Goal: Transaction & Acquisition: Purchase product/service

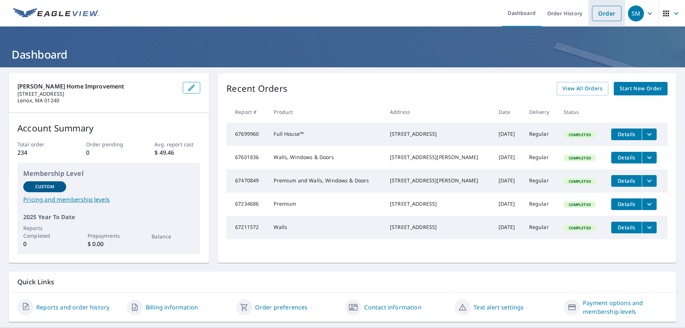
click at [604, 13] on link "Order" at bounding box center [606, 13] width 29 height 15
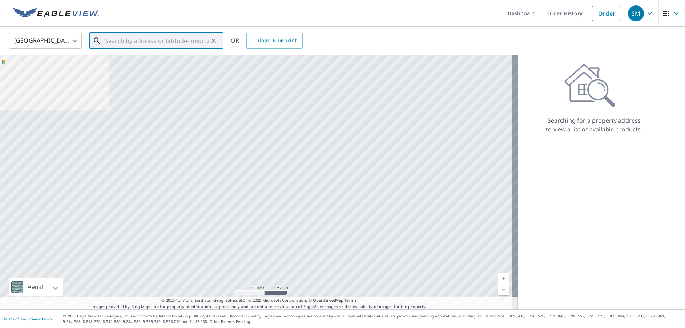
click at [119, 42] on input "text" at bounding box center [157, 41] width 104 height 20
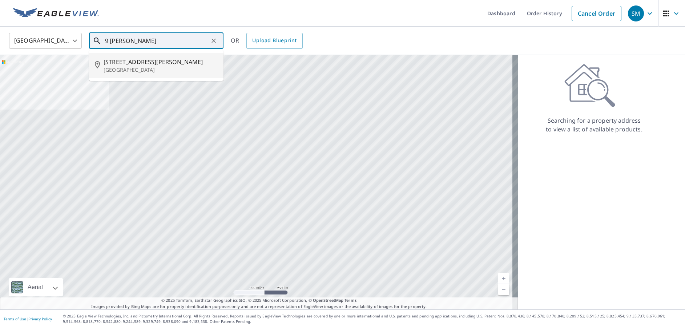
click at [127, 64] on span "[STREET_ADDRESS][PERSON_NAME]" at bounding box center [161, 61] width 114 height 9
type input "[STREET_ADDRESS][PERSON_NAME]"
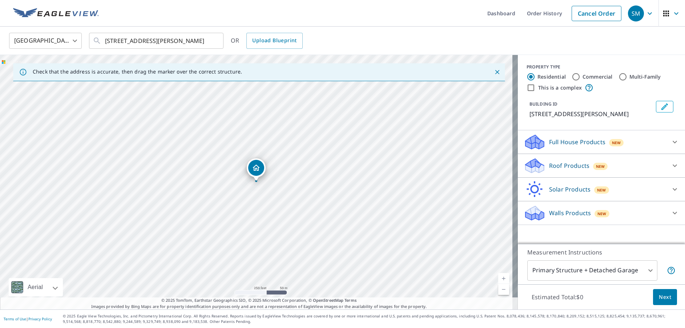
click at [563, 167] on p "Roof Products" at bounding box center [569, 165] width 40 height 9
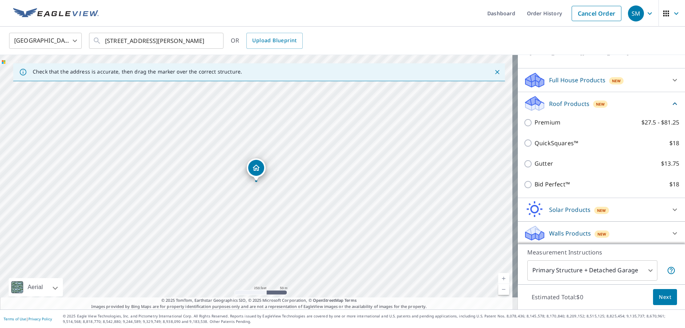
scroll to position [63, 0]
click at [663, 294] on span "Next" at bounding box center [665, 296] width 12 height 9
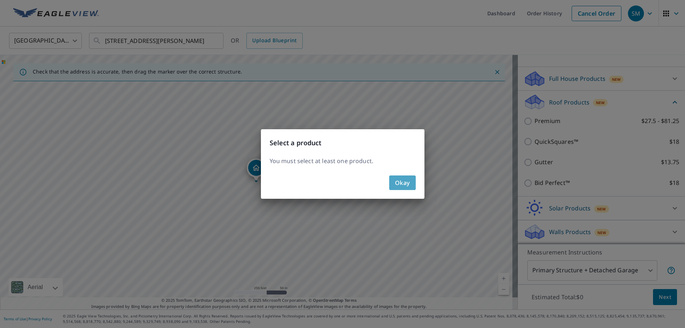
click at [403, 181] on span "Okay" at bounding box center [402, 182] width 15 height 10
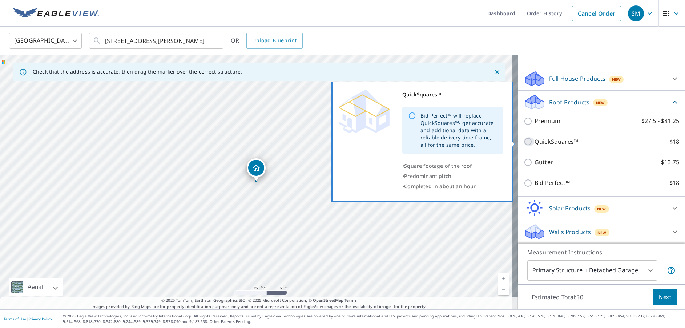
click at [524, 141] on input "QuickSquares™ $18" at bounding box center [529, 141] width 11 height 9
checkbox input "true"
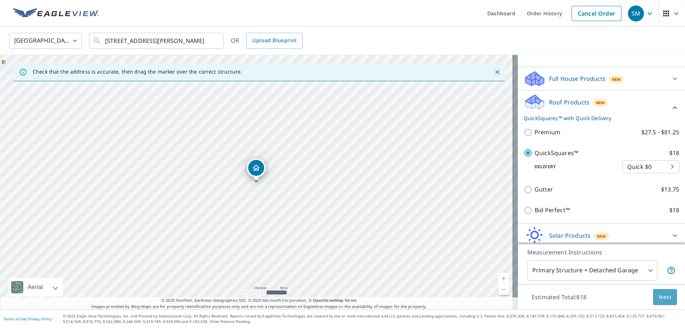
click at [662, 296] on span "Next" at bounding box center [665, 296] width 12 height 9
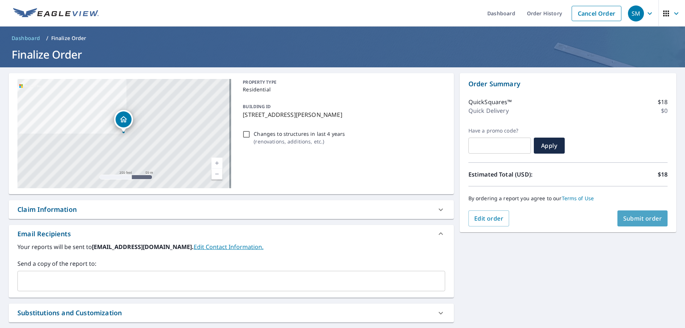
click at [630, 219] on span "Submit order" at bounding box center [642, 218] width 39 height 8
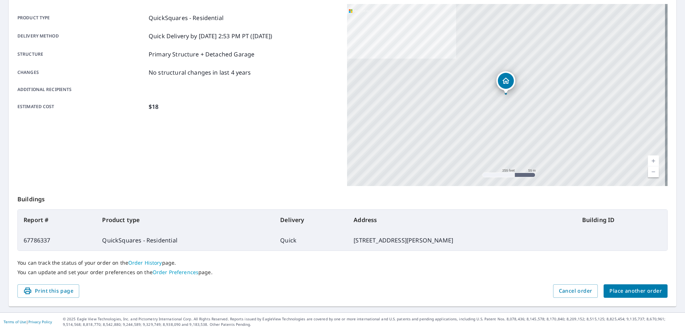
scroll to position [100, 0]
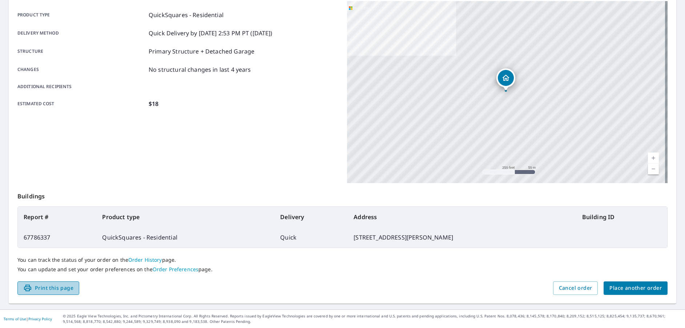
click at [50, 286] on span "Print this page" at bounding box center [48, 287] width 50 height 9
